Goal: Task Accomplishment & Management: Manage account settings

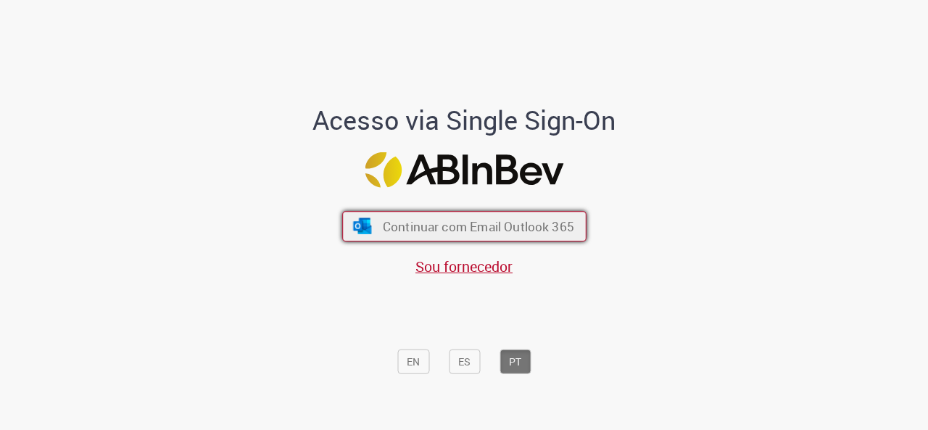
click at [439, 219] on span "Continuar com Email Outlook 365" at bounding box center [477, 225] width 191 height 17
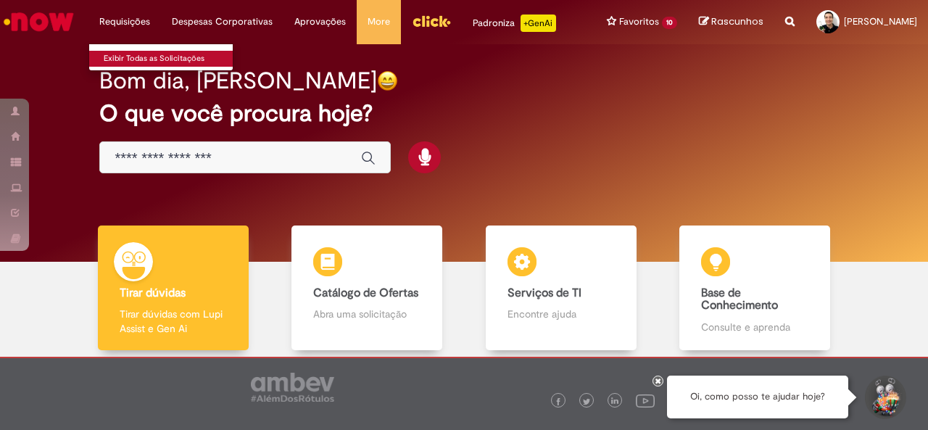
click at [130, 56] on link "Exibir Todas as Solicitações" at bounding box center [168, 59] width 159 height 16
